Goal: Information Seeking & Learning: Understand process/instructions

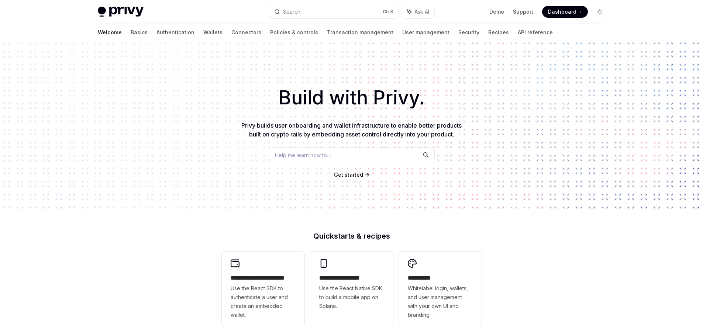
click at [312, 152] on span "Help me learn how to…" at bounding box center [303, 155] width 56 height 8
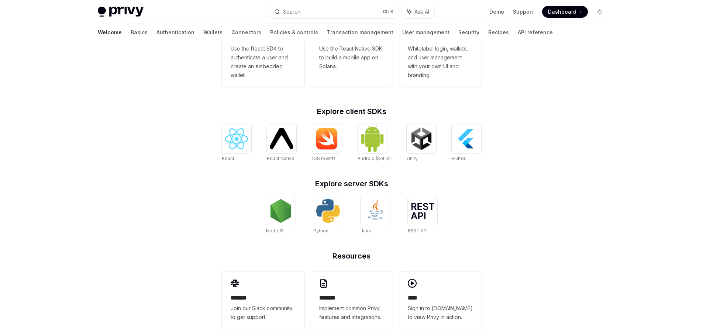
scroll to position [250, 0]
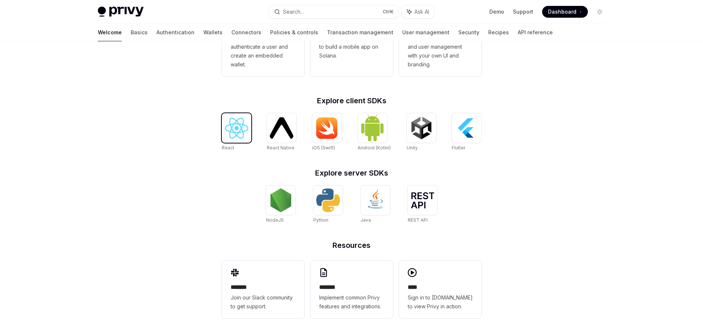
click at [229, 131] on img at bounding box center [237, 128] width 24 height 21
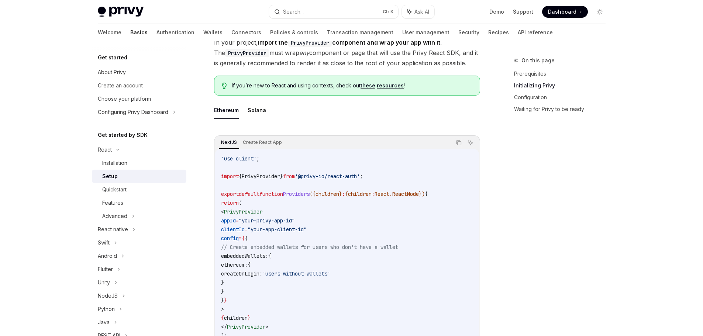
scroll to position [260, 0]
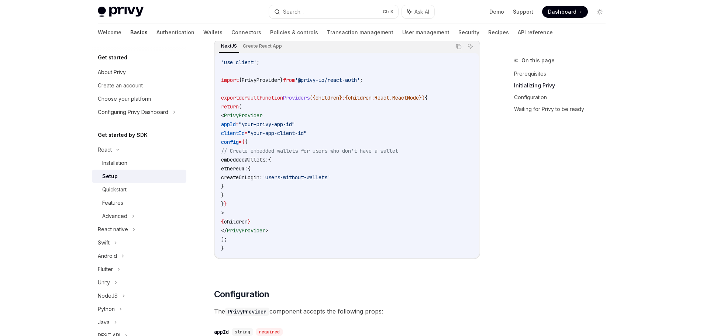
click at [268, 162] on span "embeddedWallets:" at bounding box center [244, 159] width 47 height 7
click at [268, 161] on span "embeddedWallets:" at bounding box center [244, 159] width 47 height 7
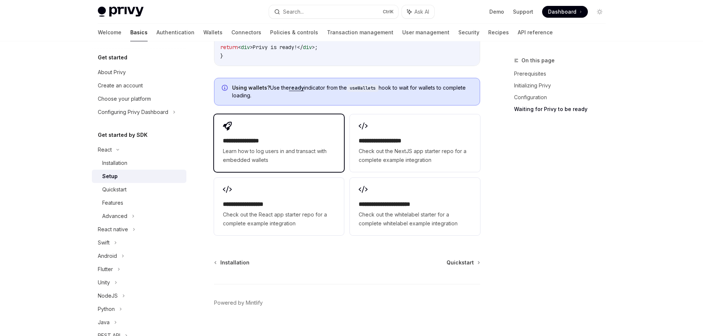
scroll to position [933, 0]
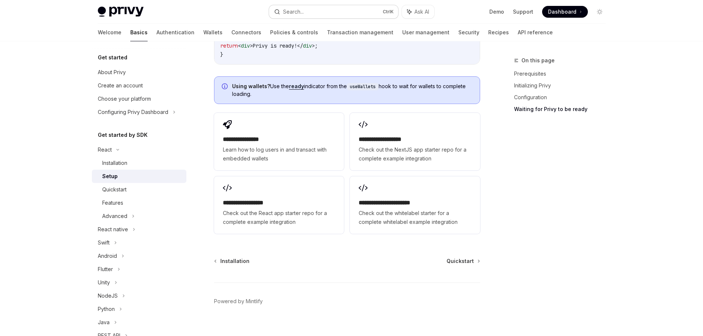
click at [316, 13] on button "Search... Ctrl K" at bounding box center [333, 11] width 129 height 13
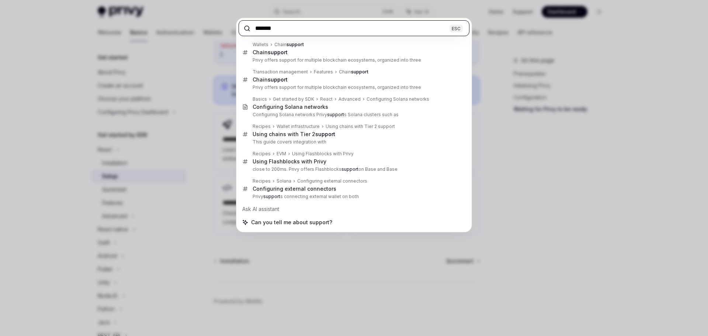
click at [291, 30] on input "*******" at bounding box center [354, 28] width 231 height 16
click at [289, 30] on input "*******" at bounding box center [354, 28] width 231 height 16
paste input "********"
type input "**********"
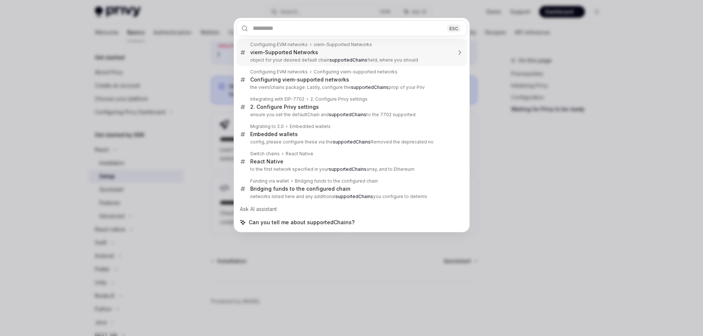
type textarea "*"
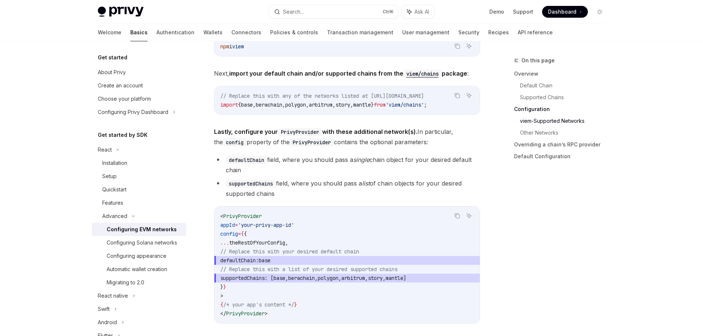
scroll to position [990, 0]
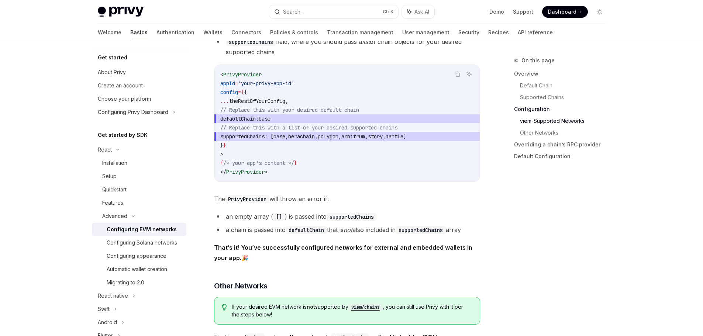
drag, startPoint x: 243, startPoint y: 122, endPoint x: 327, endPoint y: 122, distance: 84.1
click at [327, 122] on span "defaultChain: base" at bounding box center [346, 118] width 253 height 9
click at [383, 204] on span "The PrivyProvider will throw an error if:" at bounding box center [347, 199] width 266 height 10
click at [285, 138] on span "base" at bounding box center [279, 136] width 12 height 7
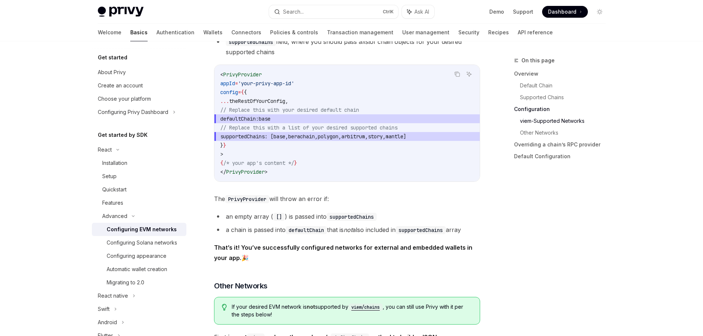
click at [315, 138] on span "berachain" at bounding box center [301, 136] width 27 height 7
click at [338, 140] on span "polygon" at bounding box center [328, 136] width 21 height 7
click at [365, 139] on span "arbitrum" at bounding box center [353, 136] width 24 height 7
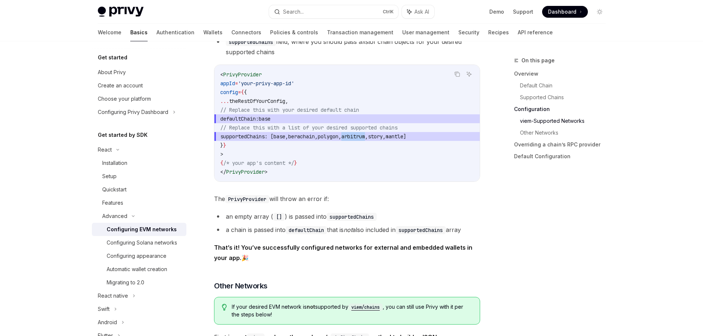
click at [365, 139] on span "arbitrum" at bounding box center [353, 136] width 24 height 7
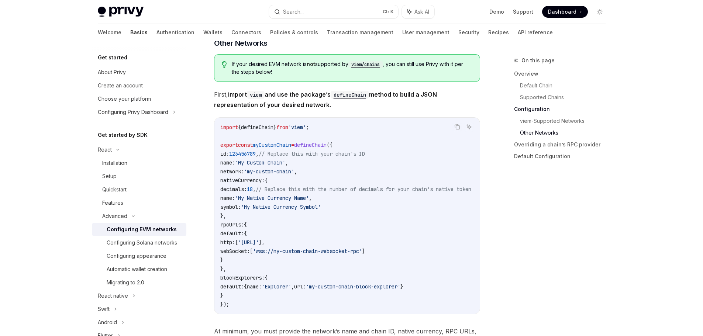
scroll to position [1227, 0]
